Goal: Transaction & Acquisition: Download file/media

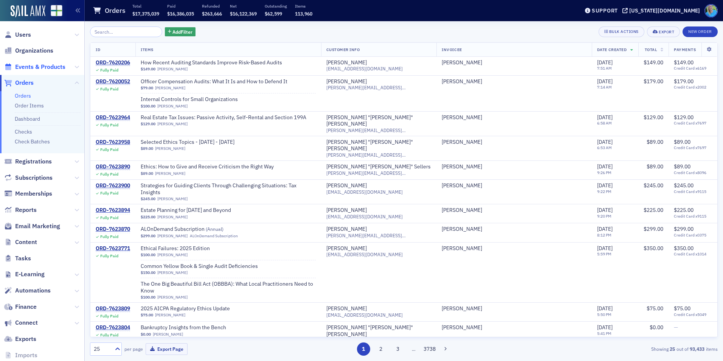
click at [56, 64] on span "Events & Products" at bounding box center [40, 67] width 50 height 8
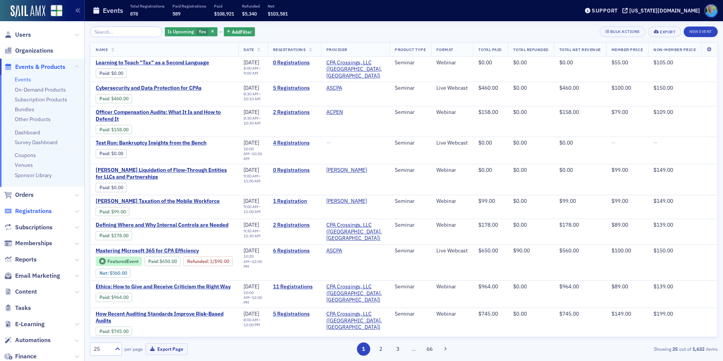
click at [39, 211] on span "Registrations" at bounding box center [33, 211] width 37 height 8
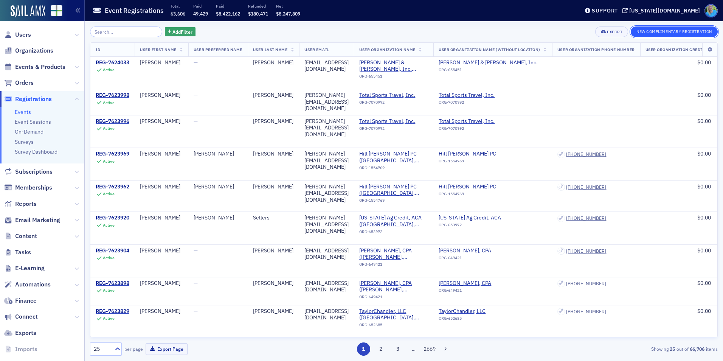
click at [653, 33] on button "New Complimentary Registration" at bounding box center [674, 31] width 87 height 11
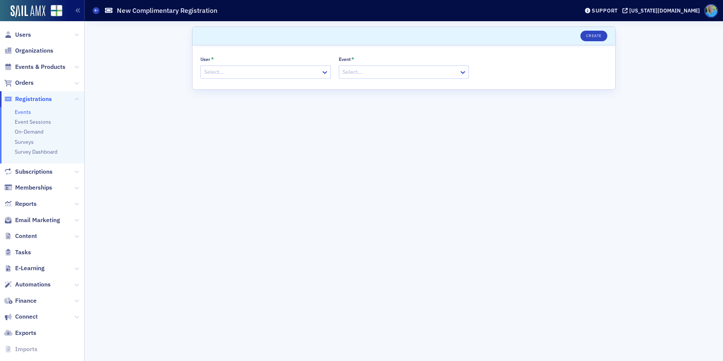
click at [281, 71] on div at bounding box center [261, 71] width 117 height 9
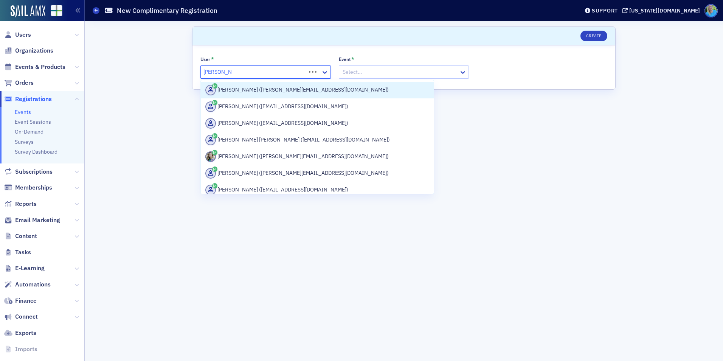
type input "sarah lowery"
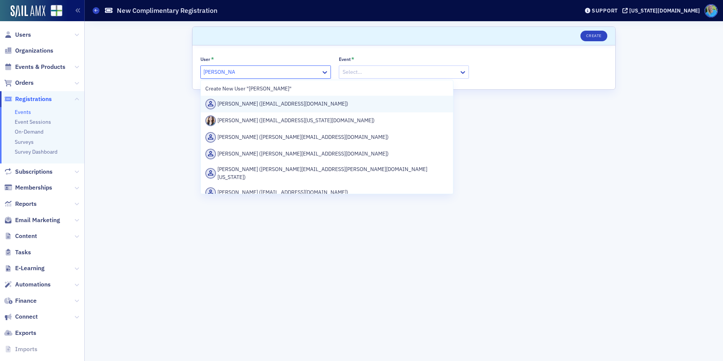
click at [276, 103] on div "Sarah Lowery (sarahlowery2001@gmail.com)" at bounding box center [326, 104] width 243 height 11
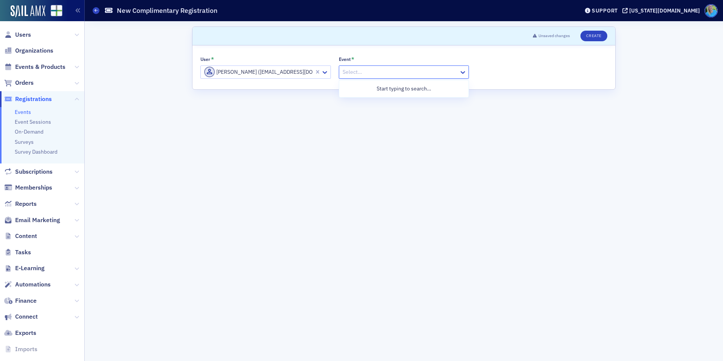
click at [371, 68] on div at bounding box center [400, 71] width 117 height 9
type input "cybersecurity and data protection"
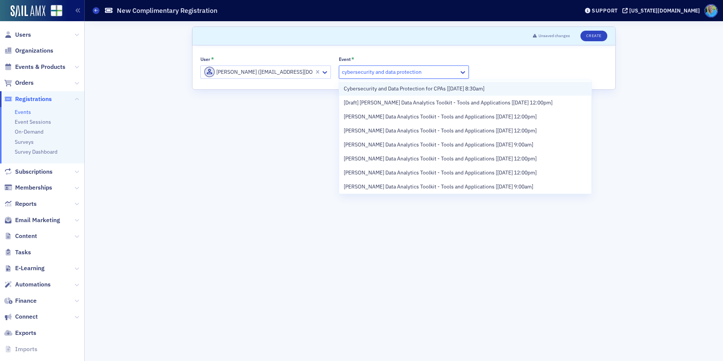
click at [384, 87] on span "Cybersecurity and Data Protection for CPAs [9/16/2025 8:30am]" at bounding box center [414, 89] width 141 height 8
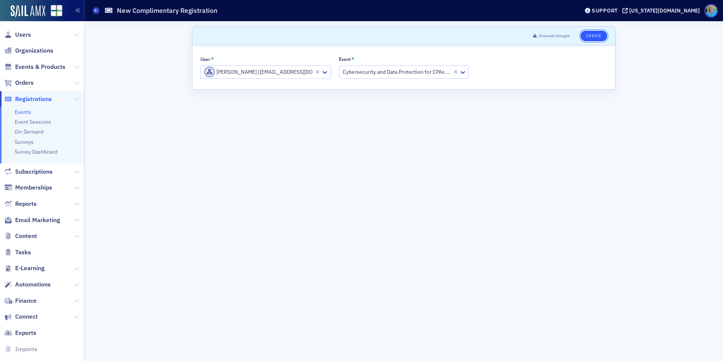
click at [586, 37] on button "Create" at bounding box center [594, 36] width 27 height 11
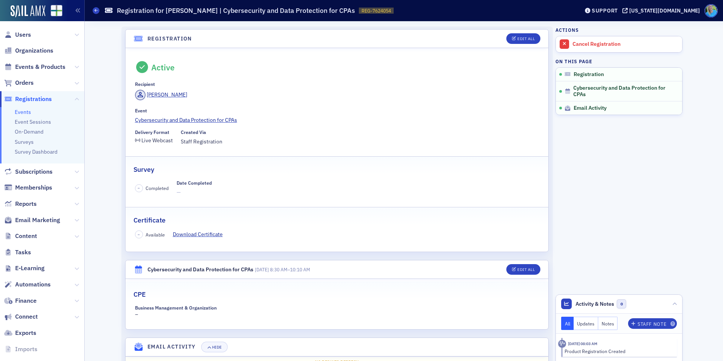
click at [37, 99] on span "Registrations" at bounding box center [33, 99] width 37 height 8
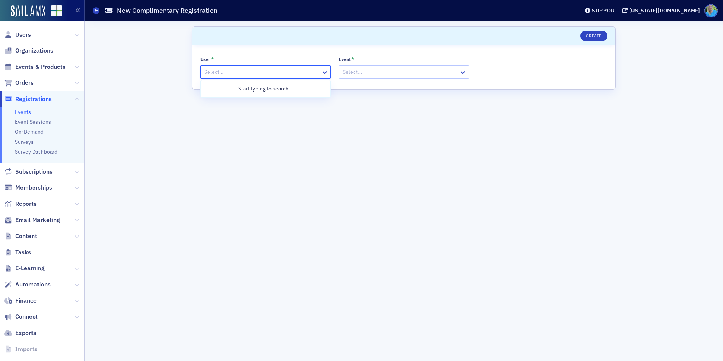
click at [239, 73] on div at bounding box center [261, 71] width 117 height 9
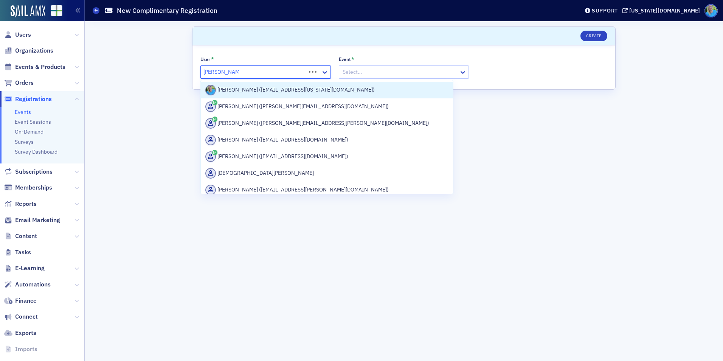
type input "kristi personal"
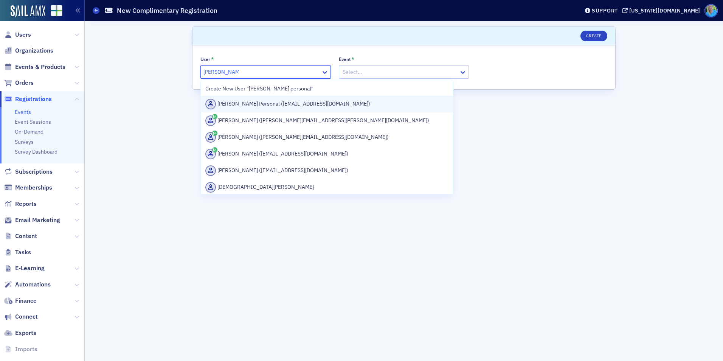
click at [258, 98] on div "Kristi Personal (kmgates1979@gmail.com)" at bounding box center [327, 104] width 252 height 17
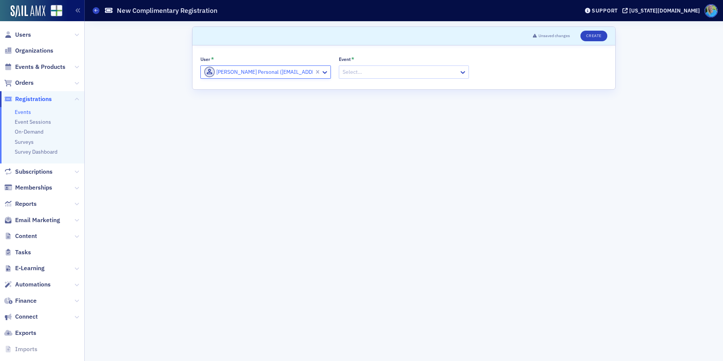
click at [369, 73] on div at bounding box center [400, 71] width 117 height 9
type input "mastering microsoft"
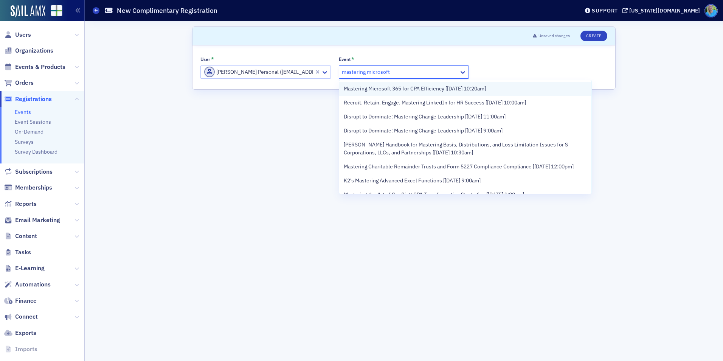
click at [398, 90] on span "Mastering Microsoft 365 for CPA Efficiency [9/16/2025 10:20am]" at bounding box center [415, 89] width 142 height 8
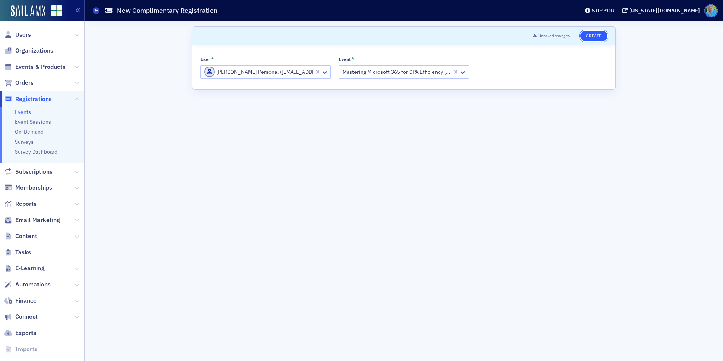
click at [584, 34] on button "Create" at bounding box center [594, 36] width 27 height 11
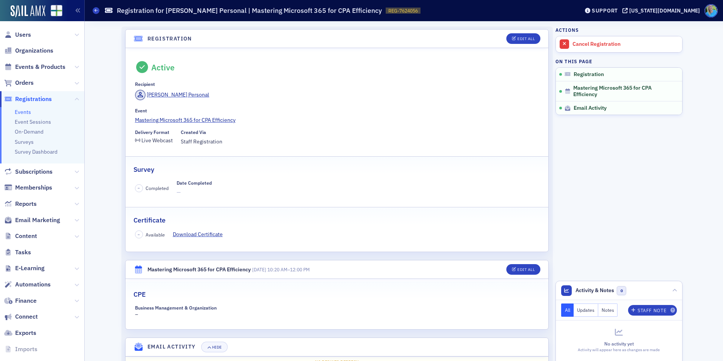
click at [30, 99] on span "Registrations" at bounding box center [33, 99] width 37 height 8
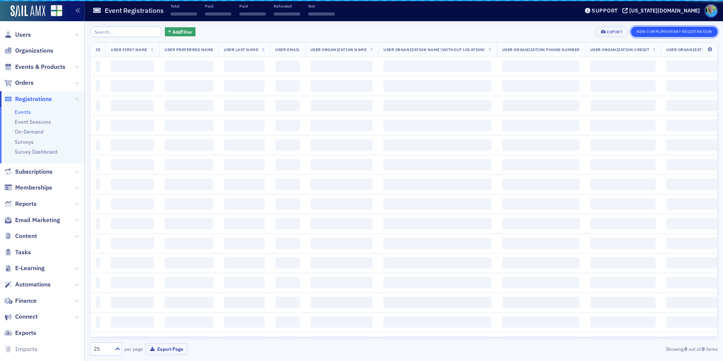
click at [661, 33] on button "New Complimentary Registration" at bounding box center [674, 31] width 87 height 11
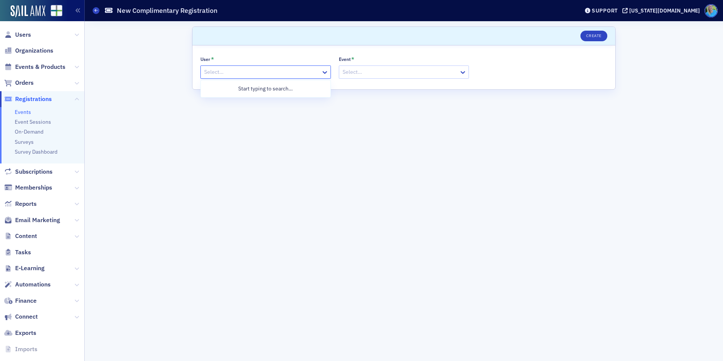
click at [228, 76] on div at bounding box center [261, 71] width 117 height 9
type input "kristi personal"
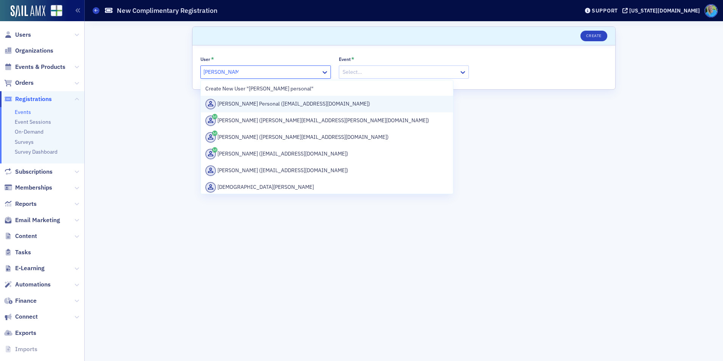
click at [260, 102] on div "Kristi Personal (kmgates1979@gmail.com)" at bounding box center [326, 104] width 243 height 11
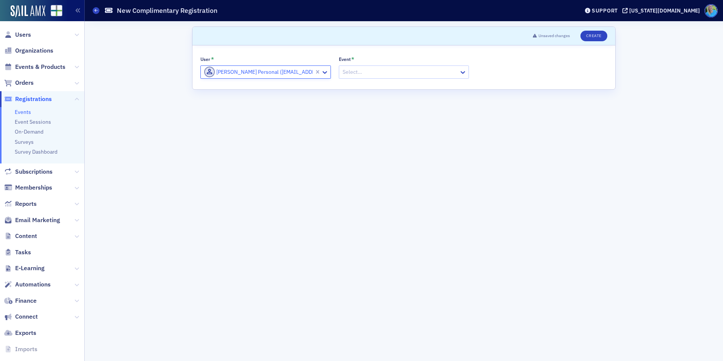
click at [371, 73] on div at bounding box center [400, 71] width 117 height 9
type input "practical applications of ai"
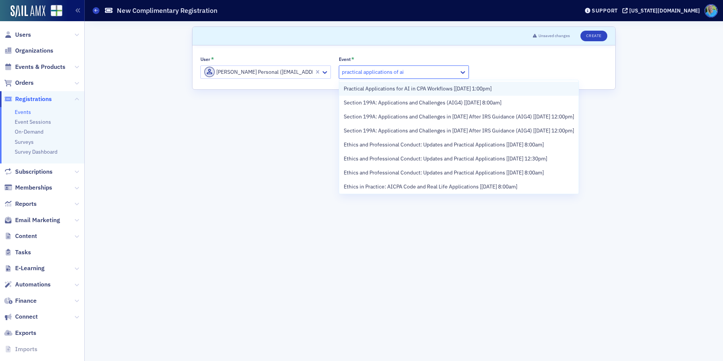
click at [387, 94] on div "Practical Applications for AI in CPA Workflows [9/16/2025 1:00pm]" at bounding box center [458, 89] width 239 height 14
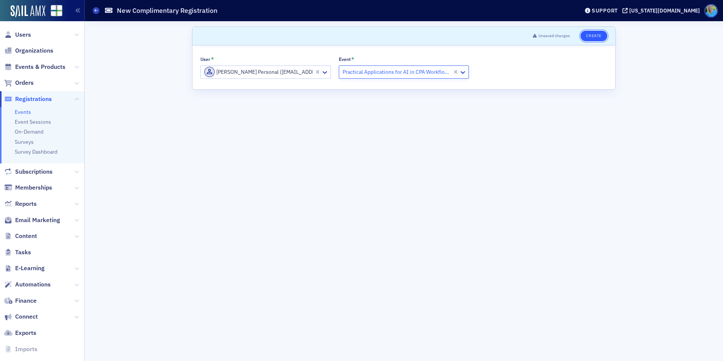
click at [592, 37] on button "Create" at bounding box center [594, 36] width 27 height 11
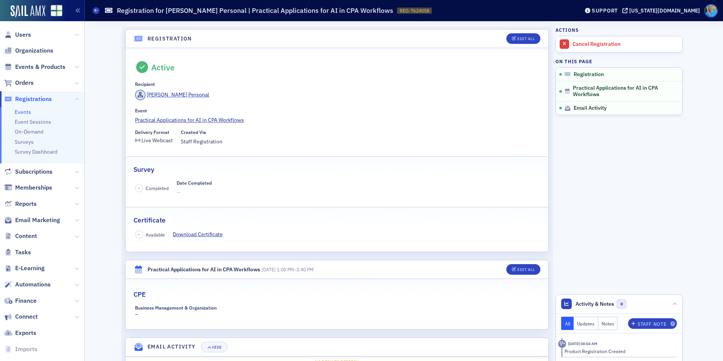
click at [40, 98] on span "Registrations" at bounding box center [33, 99] width 37 height 8
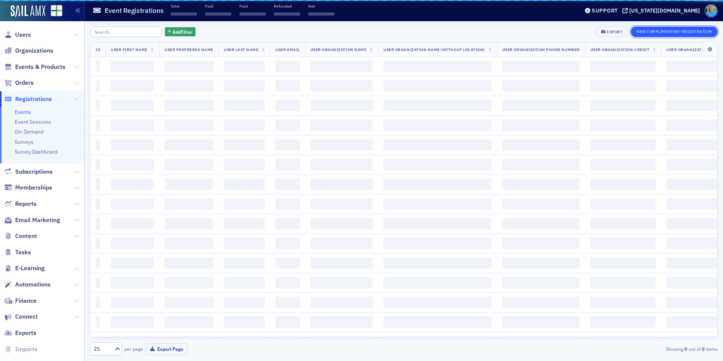
click at [647, 33] on button "New Complimentary Registration" at bounding box center [674, 31] width 87 height 11
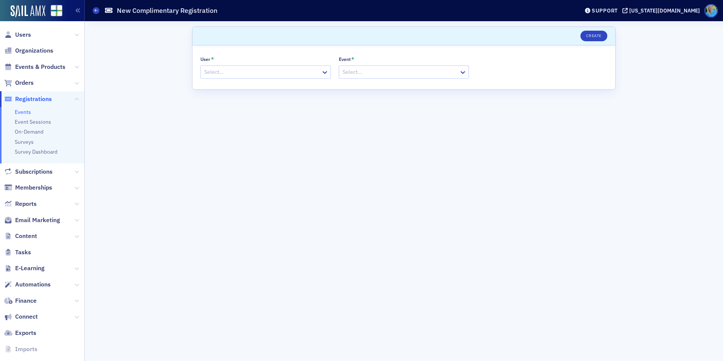
click at [259, 65] on div "User * Select…" at bounding box center [265, 67] width 130 height 23
click at [259, 67] on div "Select…" at bounding box center [261, 72] width 120 height 11
type input "sarah lowery"
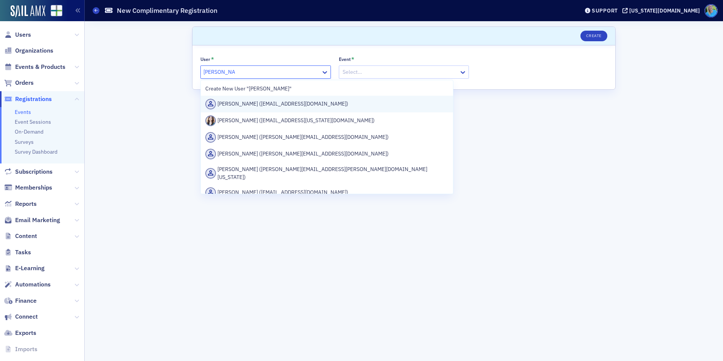
click at [268, 100] on div "Sarah Lowery (sarahlowery2001@gmail.com)" at bounding box center [326, 104] width 243 height 11
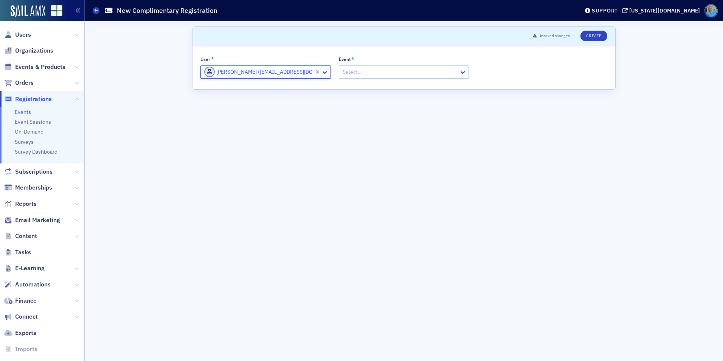
click at [392, 67] on div "Select…" at bounding box center [399, 72] width 120 height 11
type input "u"
type input "internal controls for small o"
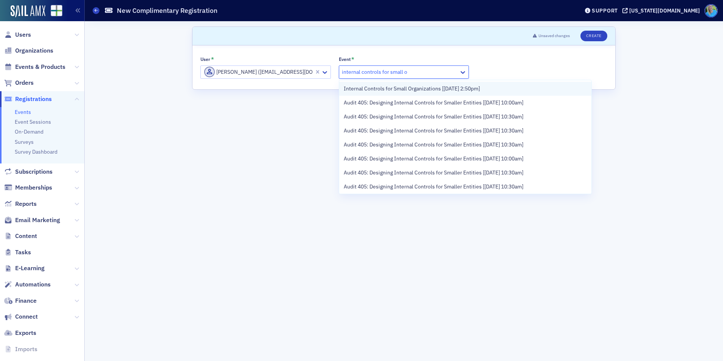
click at [401, 87] on span "Internal Controls for Small Organizations [9/16/2025 2:50pm]" at bounding box center [412, 89] width 136 height 8
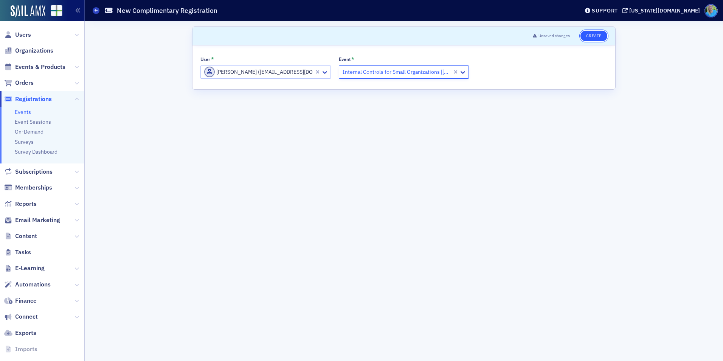
click at [595, 34] on button "Create" at bounding box center [594, 36] width 27 height 11
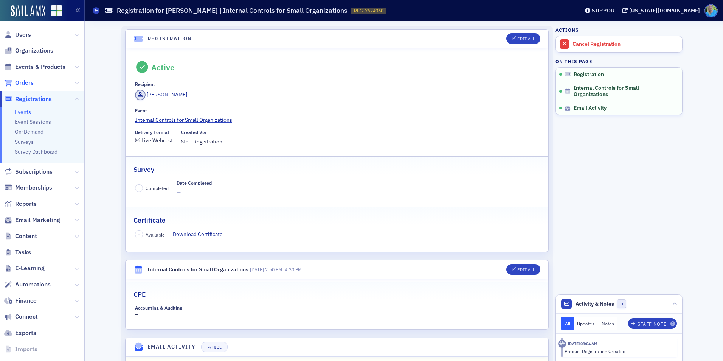
click at [21, 85] on span "Orders" at bounding box center [24, 83] width 19 height 8
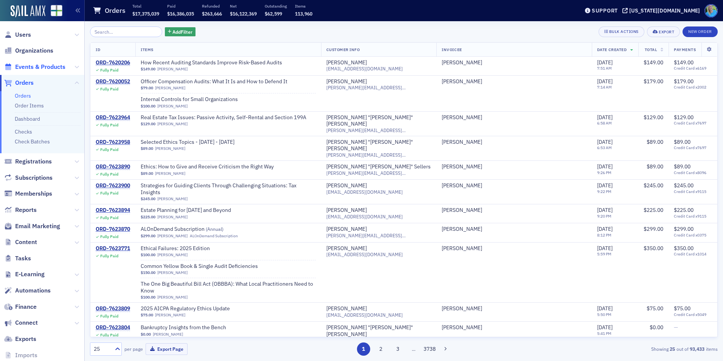
click at [35, 66] on span "Events & Products" at bounding box center [40, 67] width 50 height 8
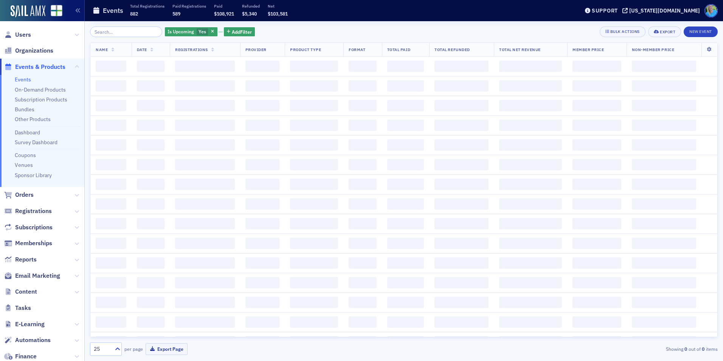
drag, startPoint x: 102, startPoint y: 39, endPoint x: 106, endPoint y: 34, distance: 7.0
click at [106, 34] on input "search" at bounding box center [126, 31] width 72 height 11
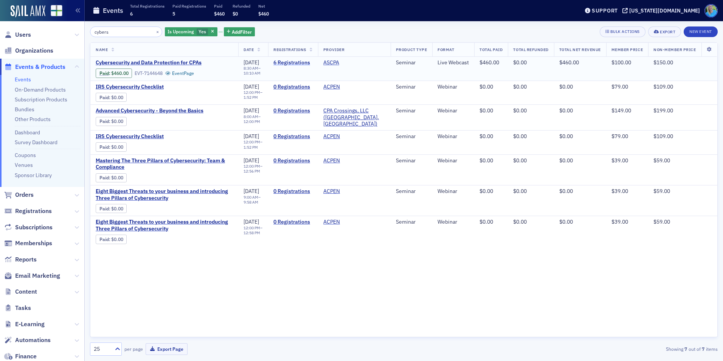
type input "cybers"
click at [285, 63] on link "6 Registrations" at bounding box center [292, 62] width 39 height 7
click at [141, 62] on span "Cybersecurity and Data Protection for CPAs" at bounding box center [159, 62] width 127 height 7
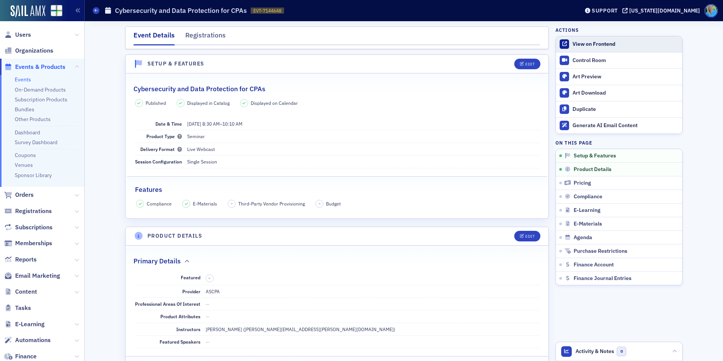
click at [583, 44] on div "View on Frontend" at bounding box center [626, 44] width 106 height 7
click at [581, 62] on div "Control Room" at bounding box center [626, 60] width 106 height 7
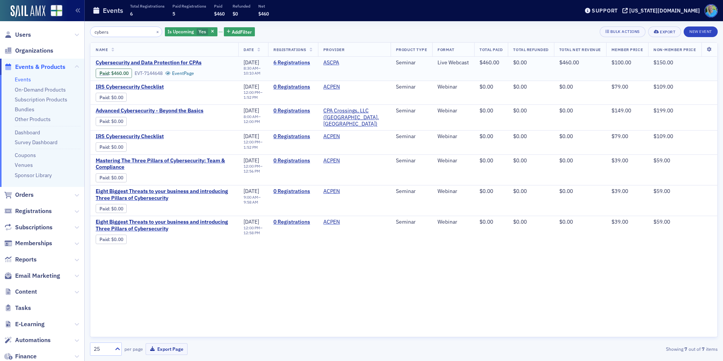
click at [287, 64] on link "6 Registrations" at bounding box center [292, 62] width 39 height 7
drag, startPoint x: 149, startPoint y: 31, endPoint x: 144, endPoint y: 30, distance: 5.3
click at [154, 31] on button "×" at bounding box center [157, 31] width 7 height 7
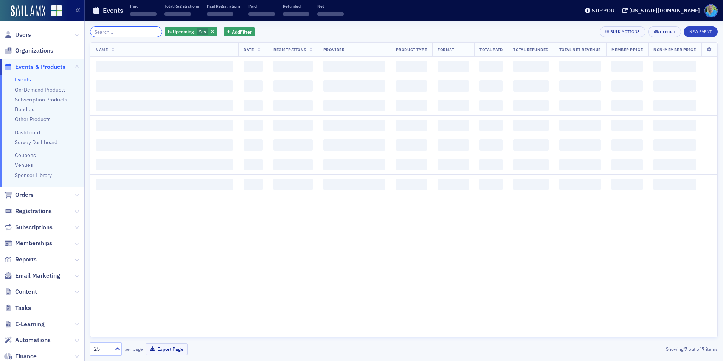
click at [144, 30] on input "search" at bounding box center [126, 31] width 72 height 11
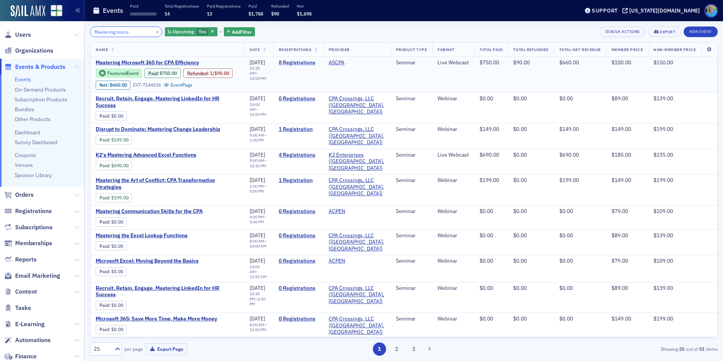
type input "Mastering micro"
click at [297, 62] on link "8 Registrations" at bounding box center [298, 62] width 39 height 7
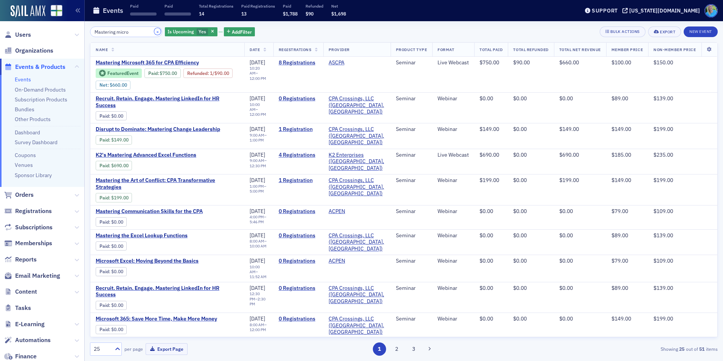
click at [154, 33] on button "×" at bounding box center [157, 31] width 7 height 7
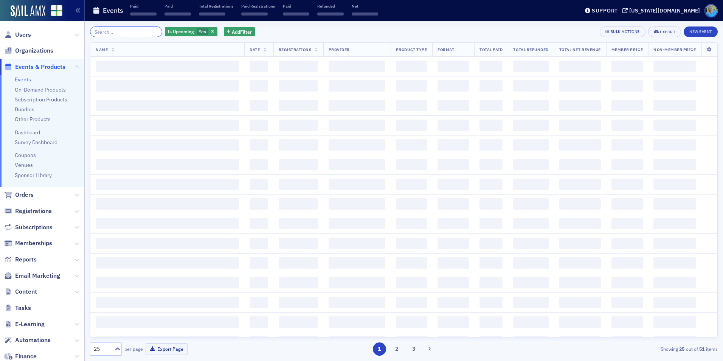
click at [148, 33] on input "search" at bounding box center [126, 31] width 72 height 11
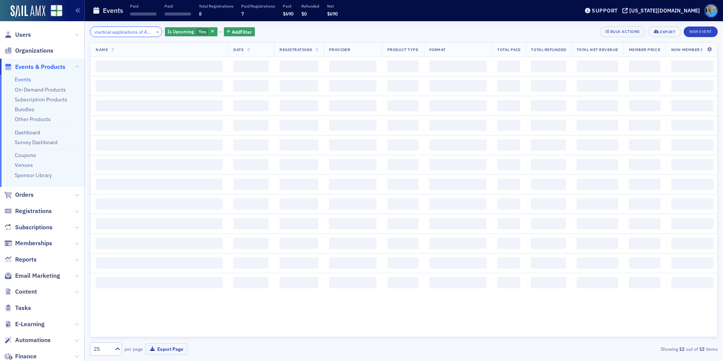
scroll to position [0, 11]
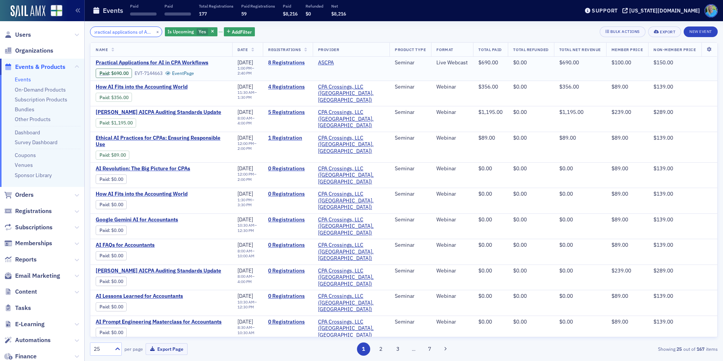
type input "practical applications of AI in"
click at [280, 62] on link "8 Registrations" at bounding box center [287, 62] width 39 height 7
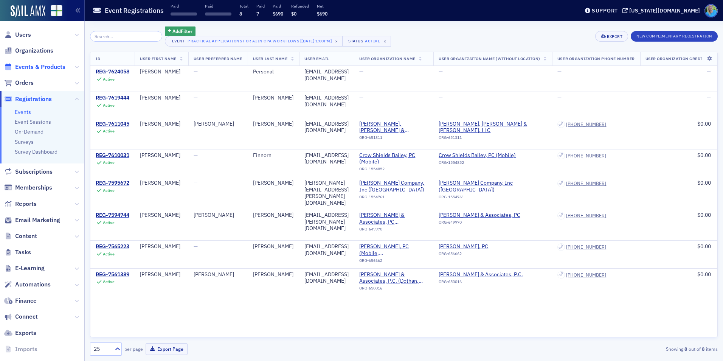
click at [26, 68] on span "Events & Products" at bounding box center [40, 67] width 50 height 8
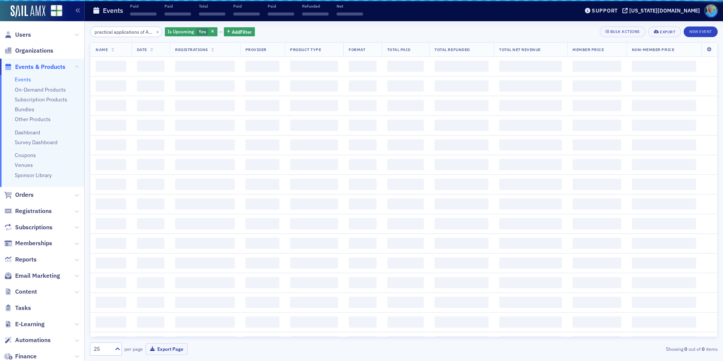
click at [131, 39] on div "practical applications of AI in × Is Upcoming Yes Add Filter Bulk Actions Expor…" at bounding box center [404, 190] width 628 height 329
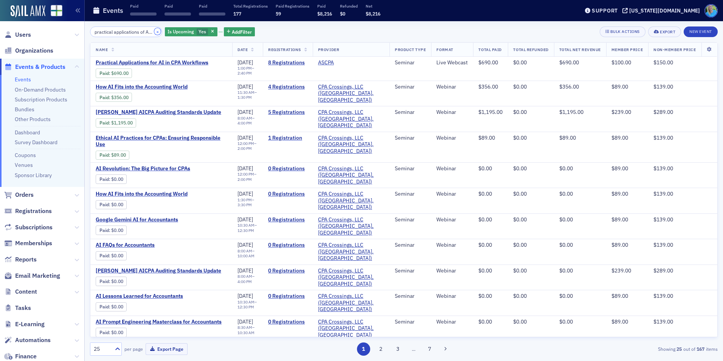
click at [154, 34] on button "×" at bounding box center [157, 31] width 7 height 7
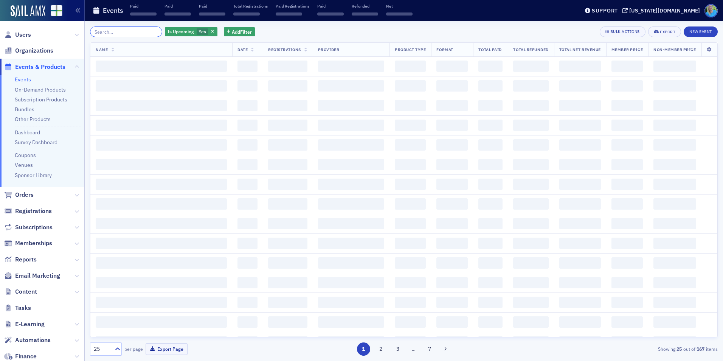
click at [148, 32] on input "search" at bounding box center [126, 31] width 72 height 11
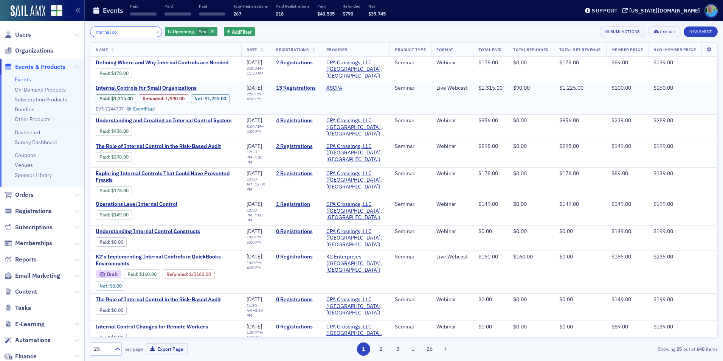
type input "internal co"
click at [282, 92] on link "13 Registrations" at bounding box center [296, 88] width 40 height 7
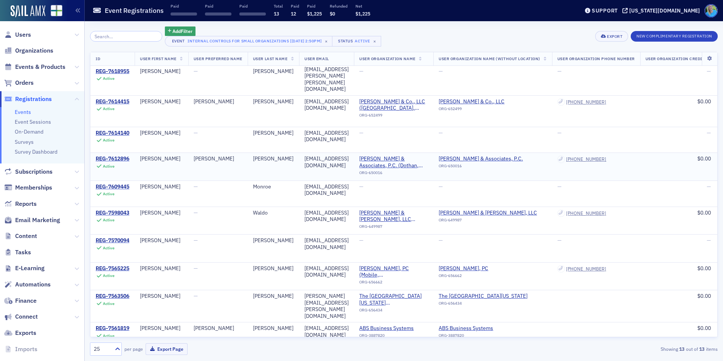
scroll to position [84, 0]
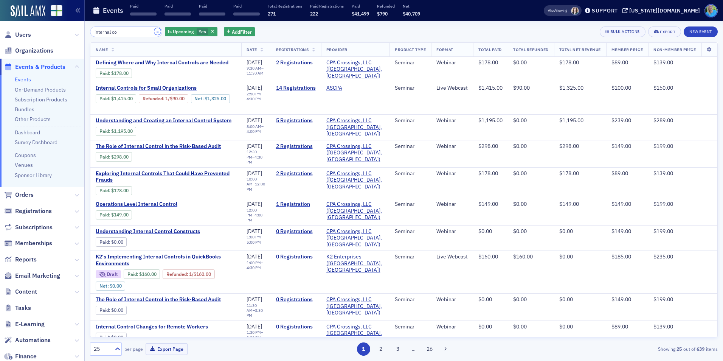
click at [154, 33] on button "×" at bounding box center [157, 31] width 7 height 7
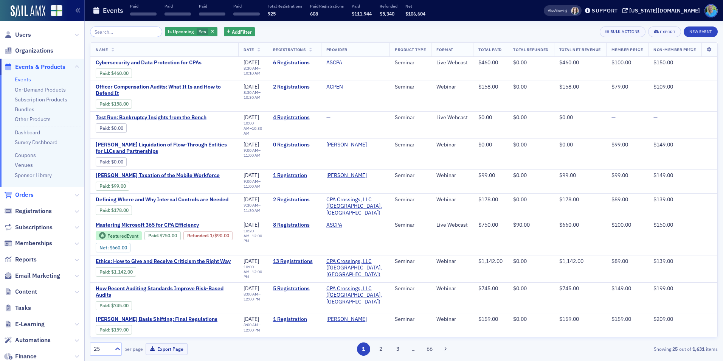
click at [29, 196] on span "Orders" at bounding box center [24, 195] width 19 height 8
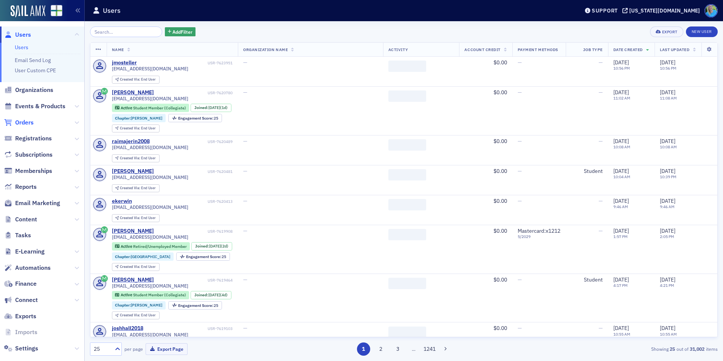
click at [30, 120] on span "Orders" at bounding box center [24, 122] width 19 height 8
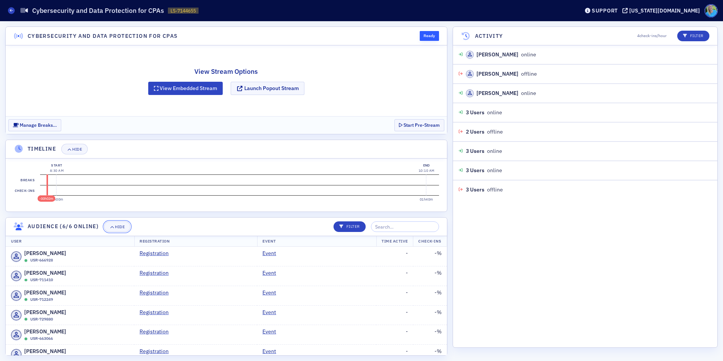
click at [124, 226] on div "Hide" at bounding box center [120, 227] width 10 height 4
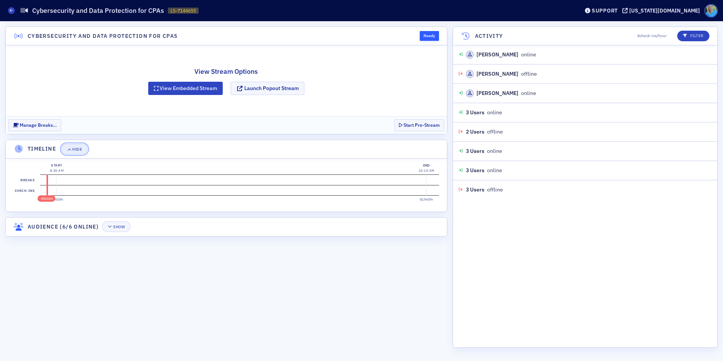
click at [70, 152] on button "Hide" at bounding box center [74, 149] width 26 height 11
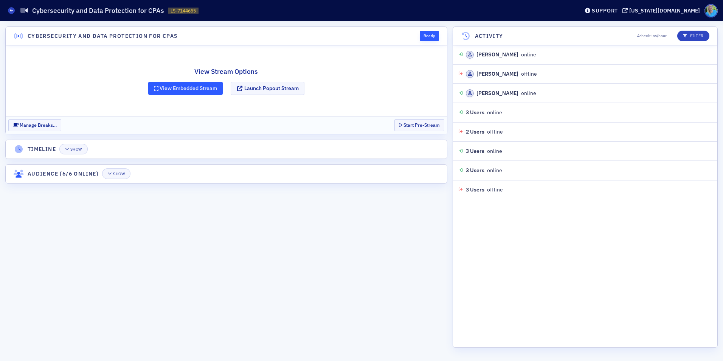
click at [184, 89] on button "View Embedded Stream" at bounding box center [185, 88] width 75 height 13
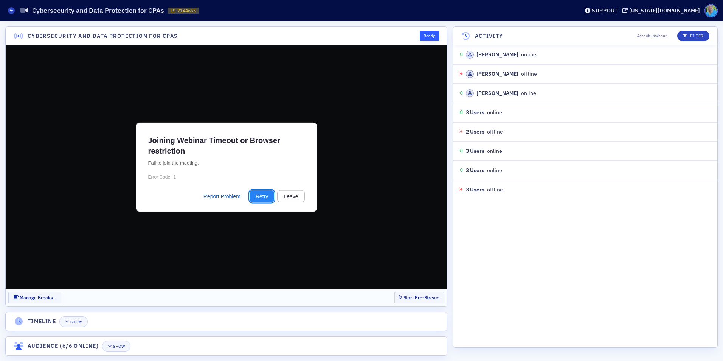
click at [256, 199] on button "Retry" at bounding box center [262, 196] width 25 height 12
click at [286, 193] on button "Leave" at bounding box center [290, 196] width 27 height 12
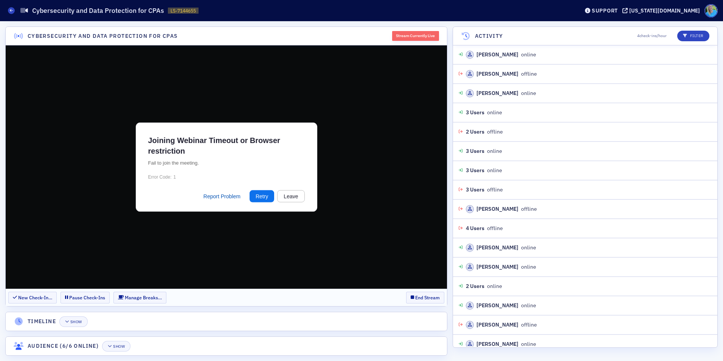
scroll to position [162, 0]
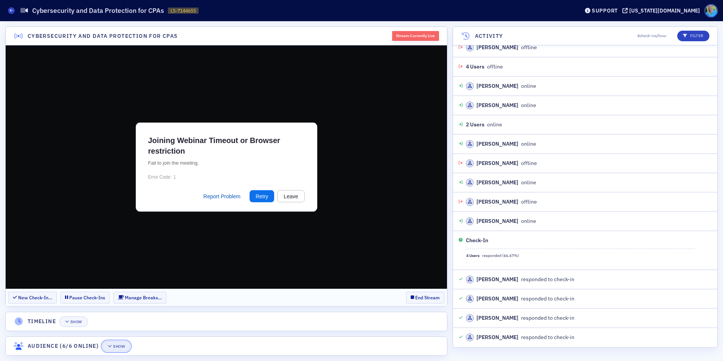
click at [114, 348] on div "Show" at bounding box center [119, 346] width 12 height 4
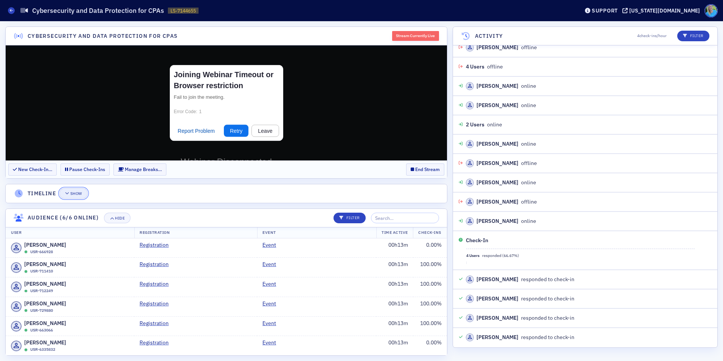
click at [77, 195] on div "Show" at bounding box center [76, 193] width 12 height 4
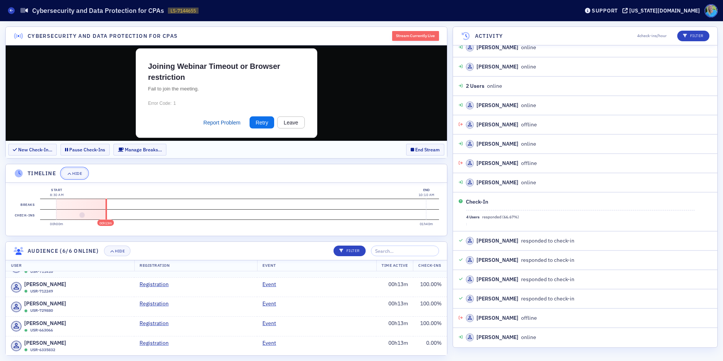
scroll to position [0, 0]
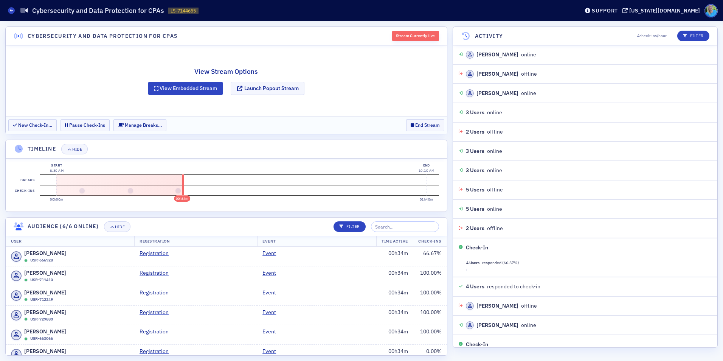
scroll to position [239, 0]
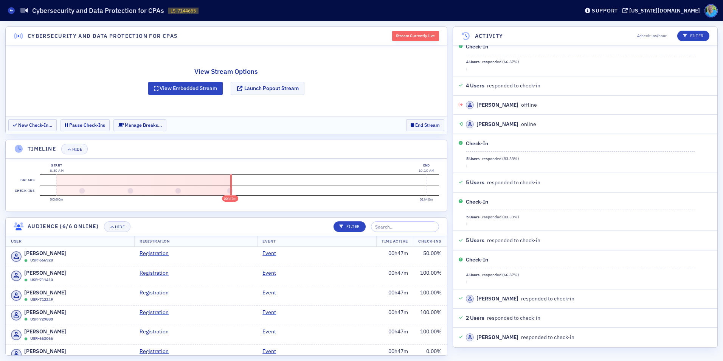
scroll to position [220, 0]
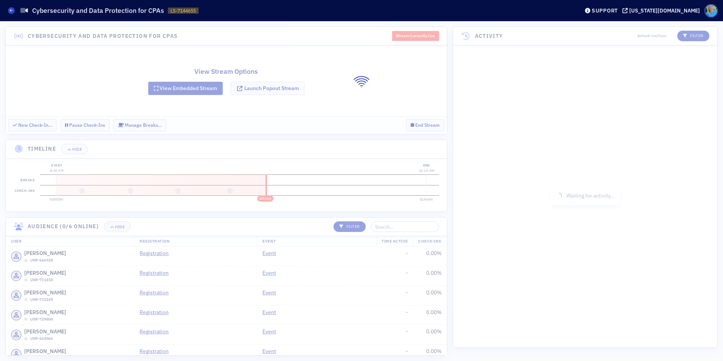
scroll to position [162, 0]
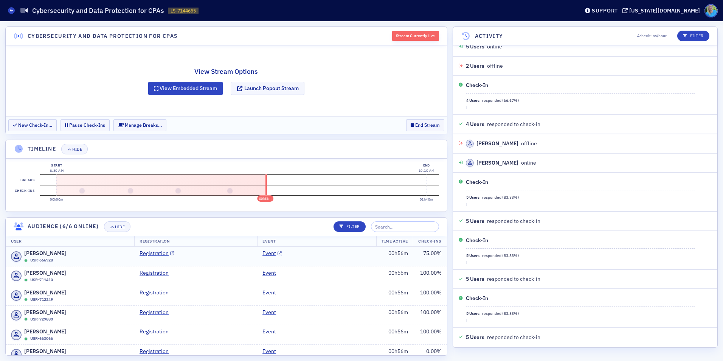
click at [340, 257] on td "Event" at bounding box center [316, 256] width 119 height 19
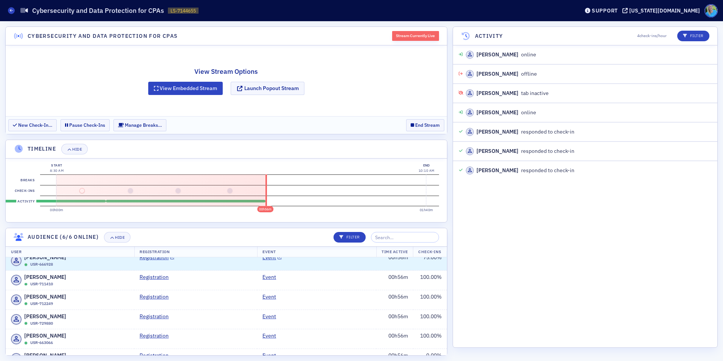
scroll to position [0, 0]
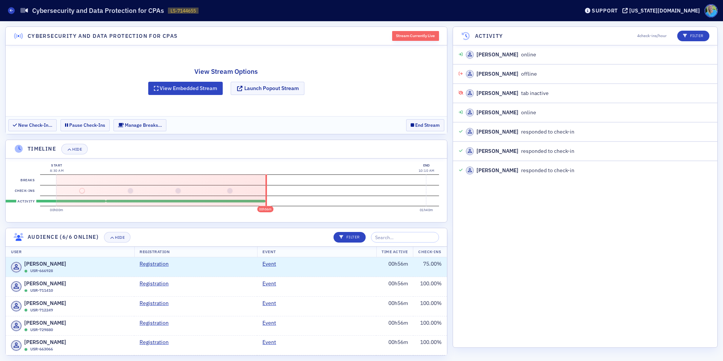
click at [170, 240] on header "Audience (6/6 online) Hide Filter" at bounding box center [226, 237] width 441 height 19
click at [394, 239] on input "search" at bounding box center [405, 237] width 68 height 11
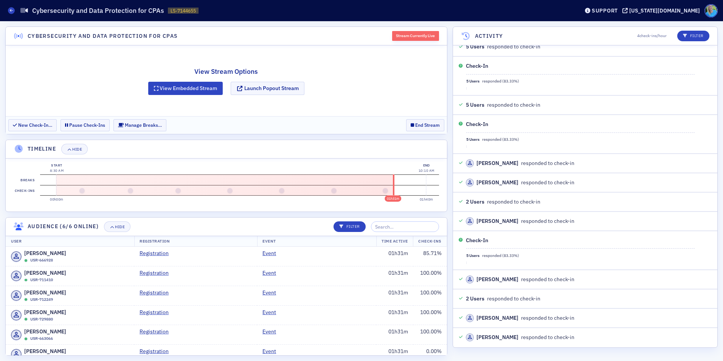
scroll to position [510, 0]
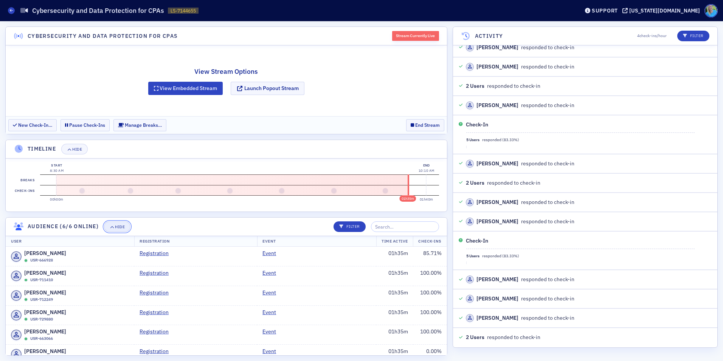
click at [109, 228] on button "Hide" at bounding box center [117, 226] width 26 height 11
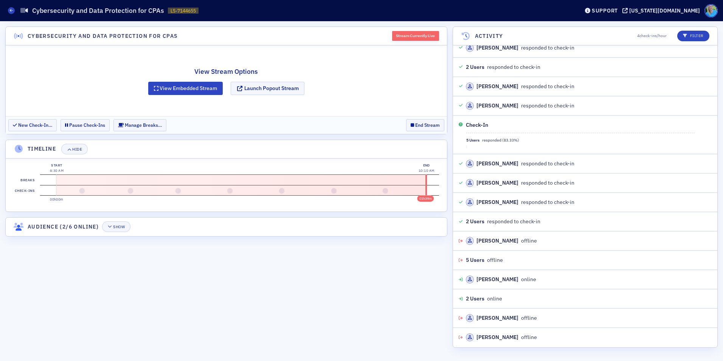
scroll to position [645, 0]
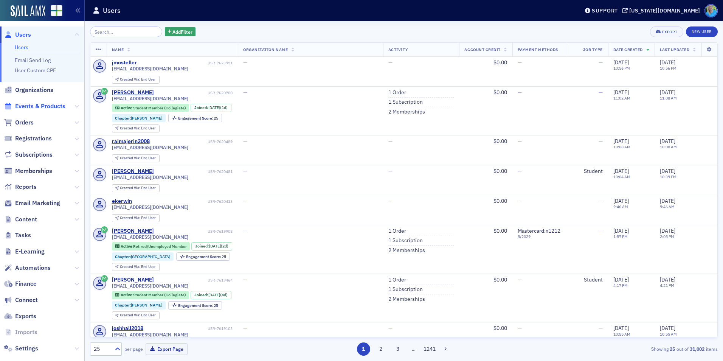
click at [31, 107] on span "Events & Products" at bounding box center [40, 106] width 50 height 8
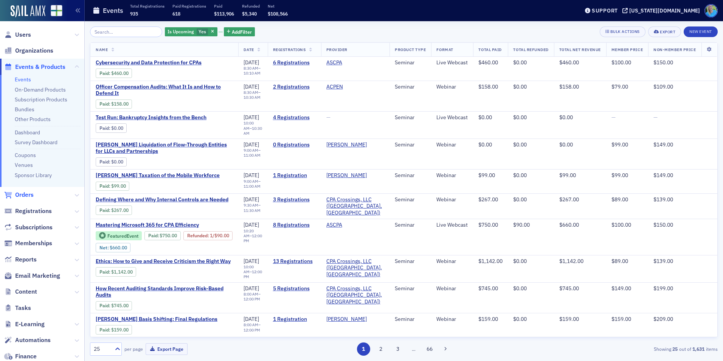
click at [25, 196] on span "Orders" at bounding box center [24, 195] width 19 height 8
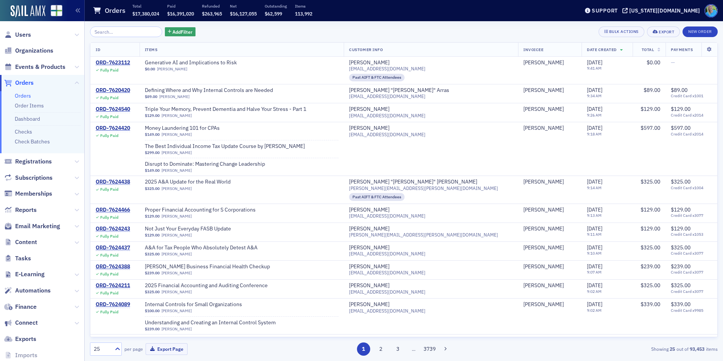
click at [106, 33] on input "search" at bounding box center [126, 31] width 72 height 11
click at [44, 65] on span "Events & Products" at bounding box center [40, 67] width 50 height 8
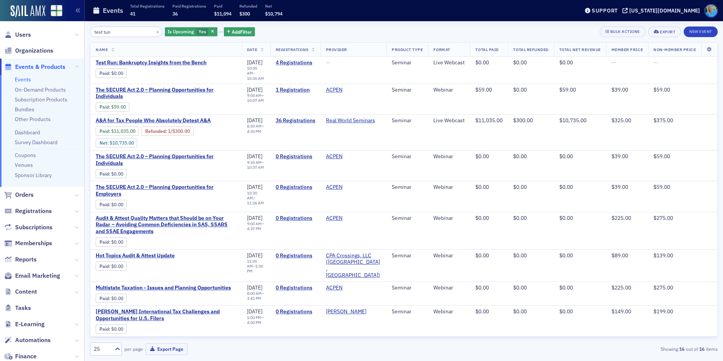
click at [104, 33] on input "test tun" at bounding box center [126, 31] width 72 height 11
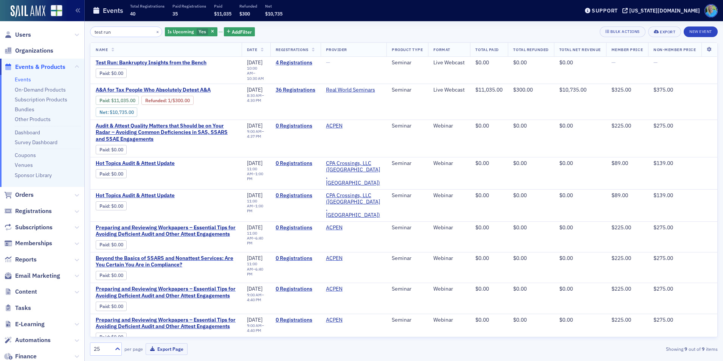
type input "test run"
click at [153, 62] on span "Test Run: Bankruptcy Insights from the Bench" at bounding box center [159, 62] width 127 height 7
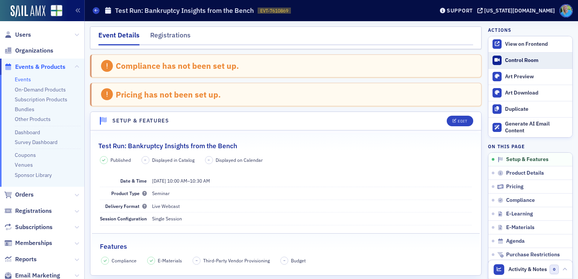
click at [531, 60] on div "Control Room" at bounding box center [537, 60] width 64 height 7
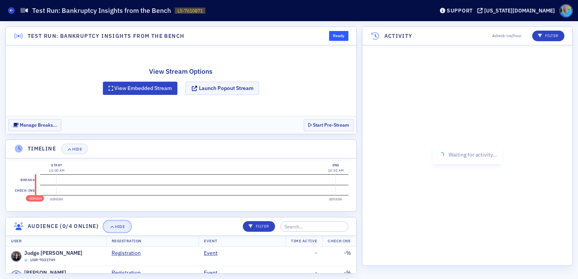
click at [111, 227] on icon "button" at bounding box center [112, 227] width 5 height 4
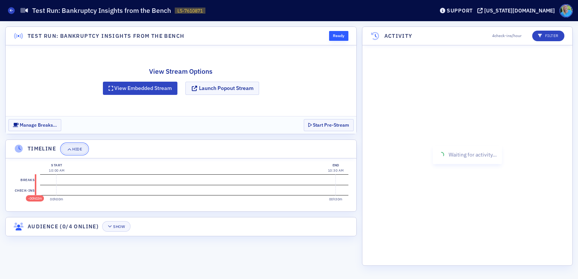
click at [77, 150] on div "Hide" at bounding box center [77, 149] width 10 height 4
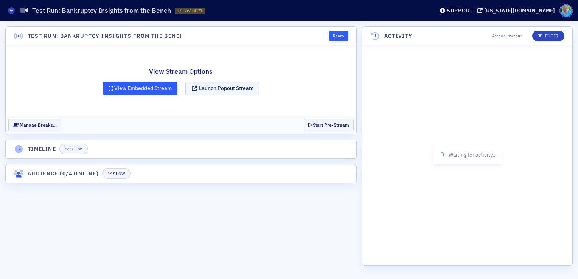
click at [159, 89] on button "View Embedded Stream" at bounding box center [140, 88] width 75 height 13
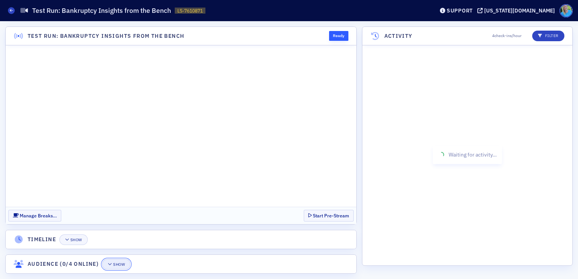
click at [112, 261] on button "Show" at bounding box center [116, 264] width 28 height 11
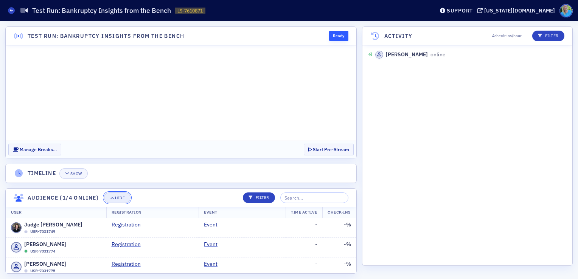
click at [110, 199] on icon "button" at bounding box center [112, 198] width 5 height 4
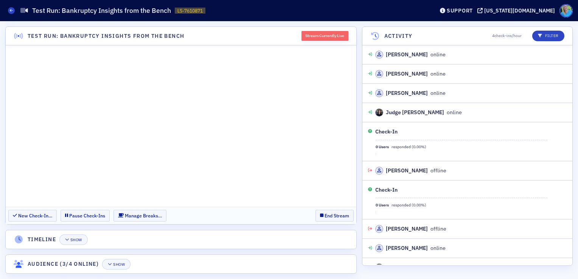
scroll to position [9, 0]
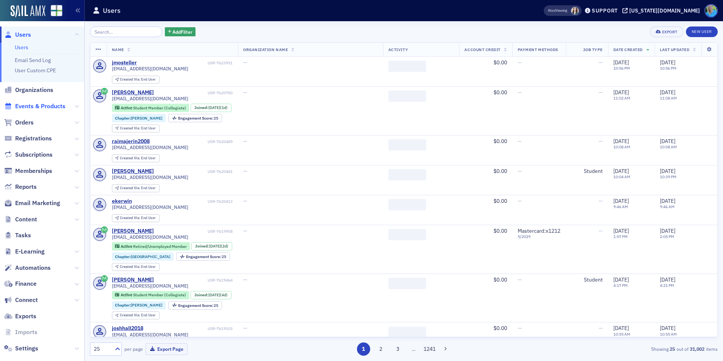
click at [60, 106] on span "Events & Products" at bounding box center [40, 106] width 50 height 8
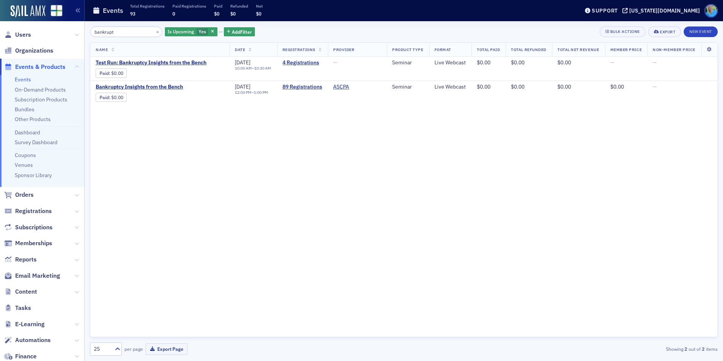
type input "bankrupt"
click at [154, 33] on button "×" at bounding box center [157, 31] width 7 height 7
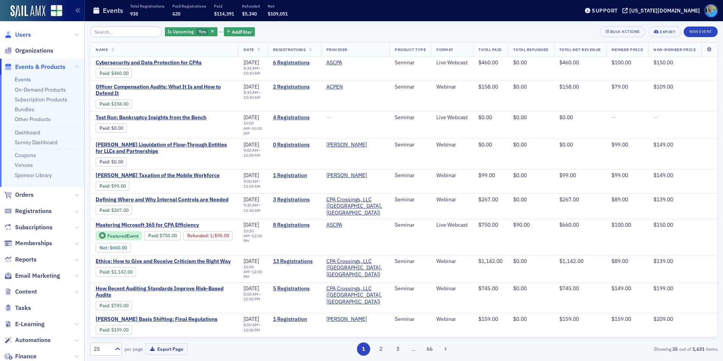
click at [31, 34] on span "Users" at bounding box center [23, 35] width 16 height 8
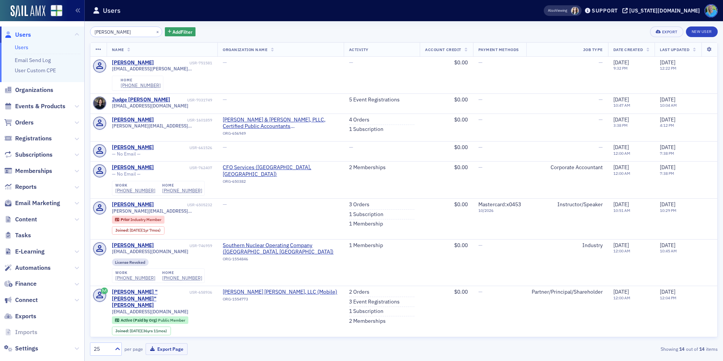
type input "[PERSON_NAME]"
click at [154, 32] on button "×" at bounding box center [157, 31] width 7 height 7
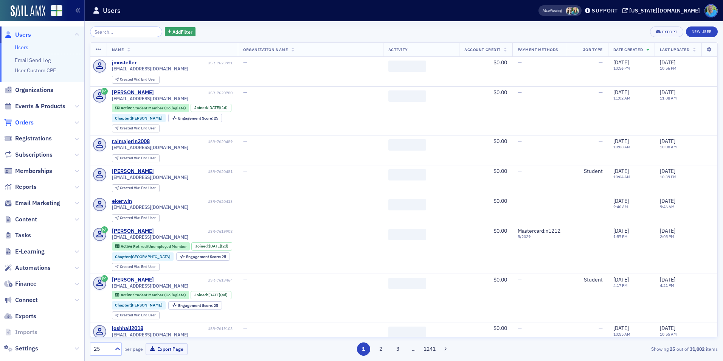
click at [30, 121] on span "Orders" at bounding box center [24, 122] width 19 height 8
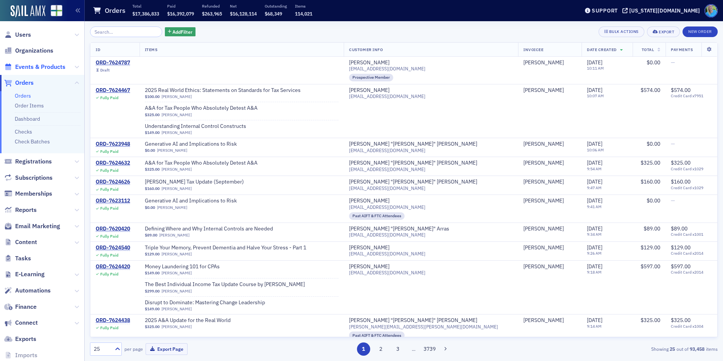
click at [34, 66] on span "Events & Products" at bounding box center [40, 67] width 50 height 8
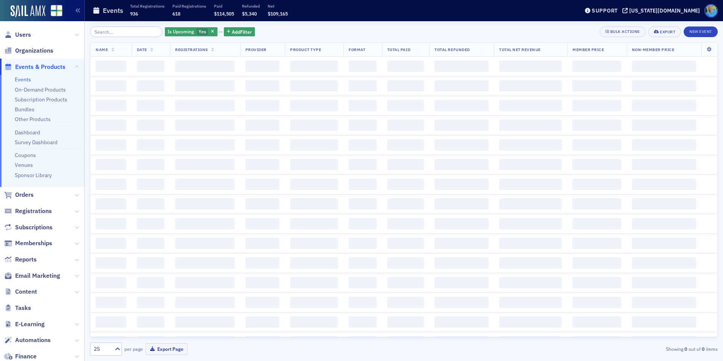
click at [116, 32] on input "search" at bounding box center [126, 31] width 72 height 11
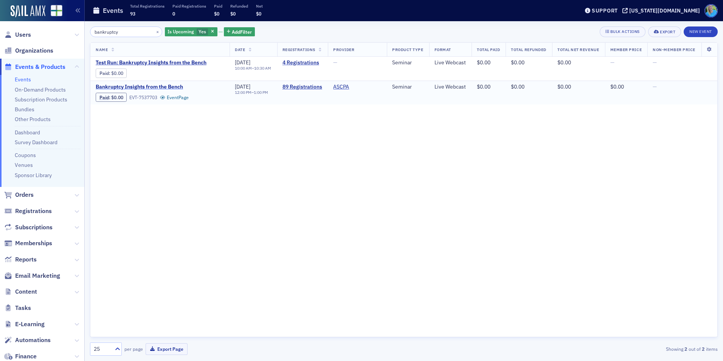
type input "bankruptcy"
click at [139, 87] on span "Bankruptcy Insights from the Bench" at bounding box center [159, 87] width 127 height 7
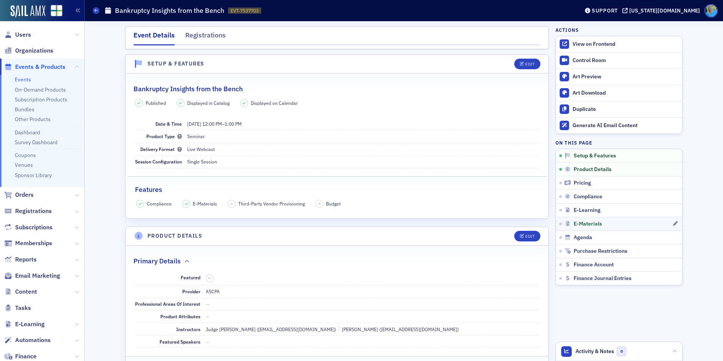
click at [580, 221] on span "E-Materials" at bounding box center [588, 224] width 28 height 7
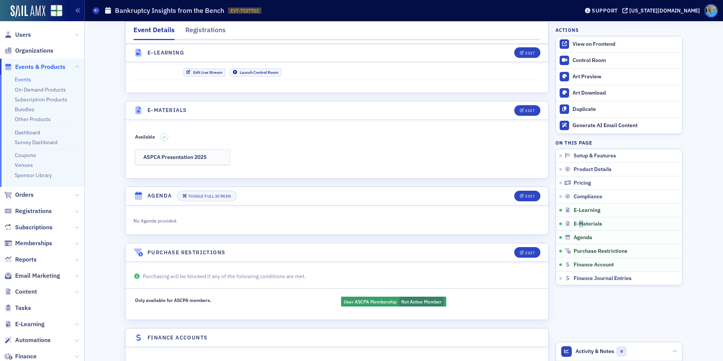
scroll to position [1043, 0]
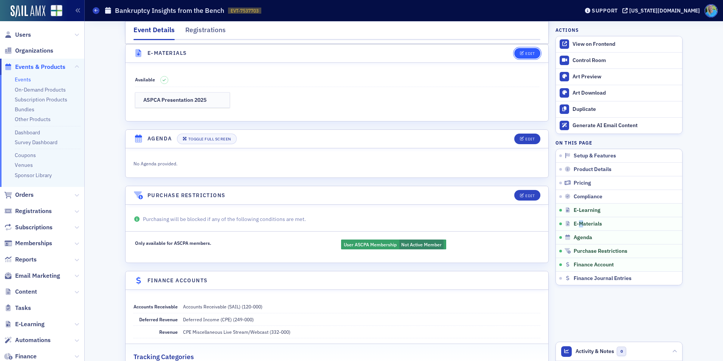
click at [520, 57] on button "Edit" at bounding box center [527, 53] width 26 height 11
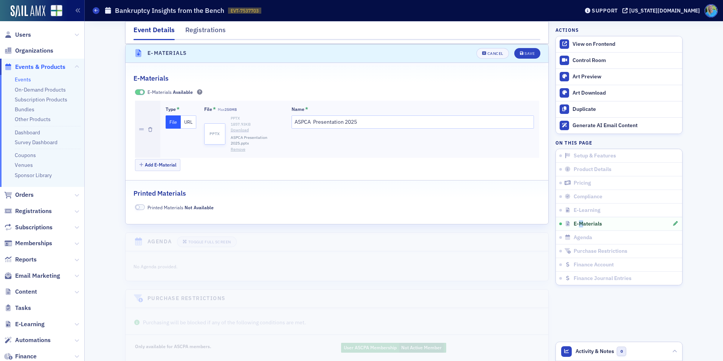
click at [233, 131] on link "Download" at bounding box center [257, 130] width 53 height 6
